Goal: Transaction & Acquisition: Purchase product/service

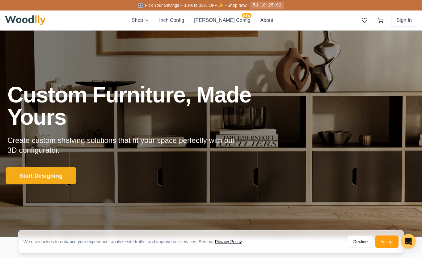
click at [50, 178] on button "Start Designing" at bounding box center [41, 175] width 70 height 17
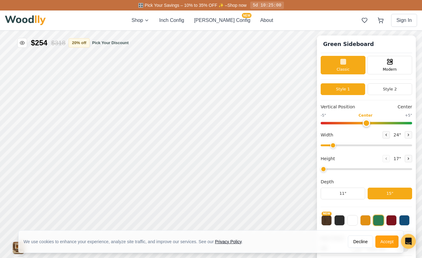
type input "56"
type input "2"
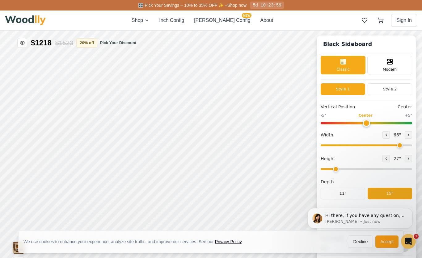
drag, startPoint x: 383, startPoint y: 146, endPoint x: 399, endPoint y: 146, distance: 15.8
click at [399, 146] on input "range" at bounding box center [366, 146] width 91 height 2
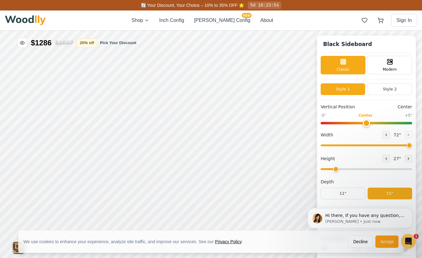
drag, startPoint x: 399, startPoint y: 146, endPoint x: 411, endPoint y: 145, distance: 12.4
type input "72"
click at [411, 145] on input "range" at bounding box center [366, 146] width 91 height 2
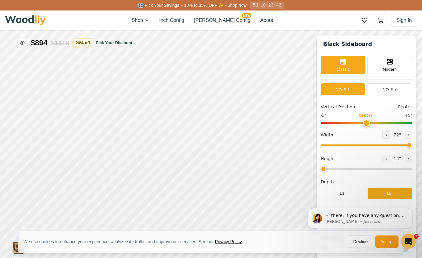
drag, startPoint x: 335, startPoint y: 170, endPoint x: 327, endPoint y: 168, distance: 8.7
click at [327, 168] on input "range" at bounding box center [366, 169] width 91 height 2
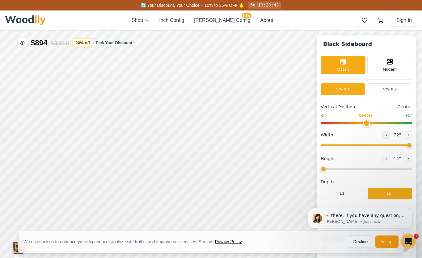
scroll to position [4, 0]
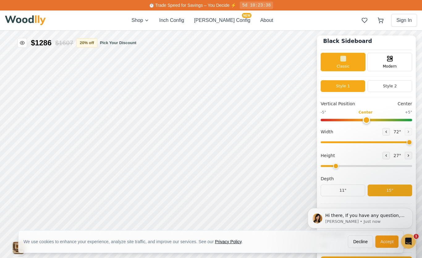
drag, startPoint x: 324, startPoint y: 167, endPoint x: 332, endPoint y: 166, distance: 8.0
click at [332, 166] on input "range" at bounding box center [366, 166] width 91 height 2
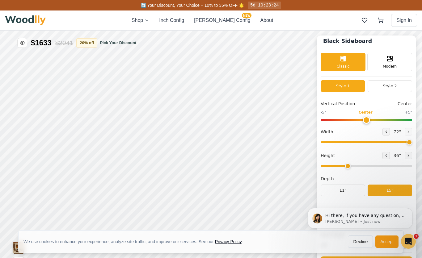
type input "2"
drag, startPoint x: 335, startPoint y: 166, endPoint x: 340, endPoint y: 165, distance: 5.5
click at [340, 165] on input "range" at bounding box center [366, 166] width 91 height 2
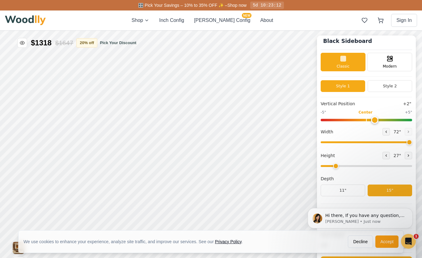
type input "0"
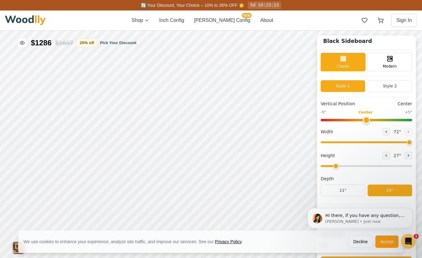
click at [367, 120] on input "range" at bounding box center [366, 120] width 91 height 2
click at [379, 65] on div "Modern" at bounding box center [389, 61] width 45 height 19
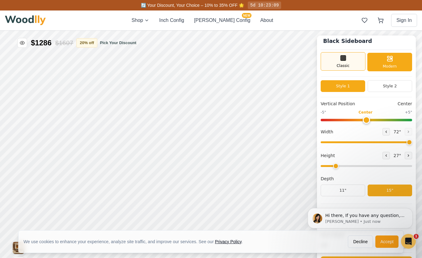
click at [344, 62] on div "Classic" at bounding box center [343, 61] width 45 height 19
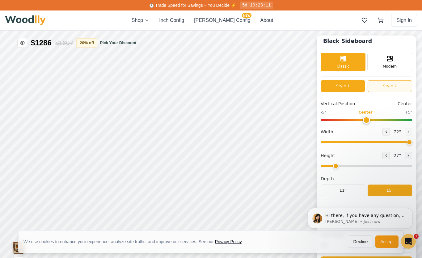
click at [387, 85] on button "Style 2" at bounding box center [390, 86] width 44 height 12
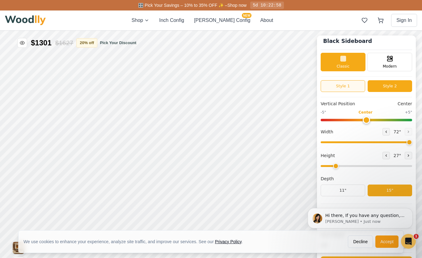
click at [347, 89] on button "Style 1" at bounding box center [343, 86] width 44 height 12
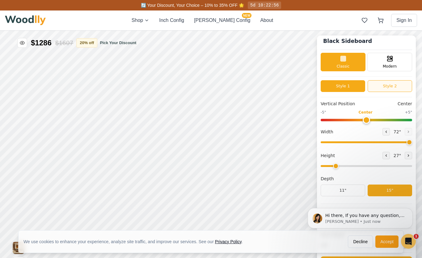
click at [372, 82] on button "Style 2" at bounding box center [390, 86] width 44 height 12
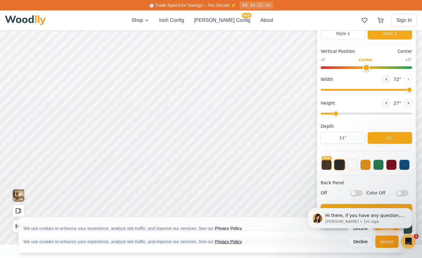
scroll to position [57, 0]
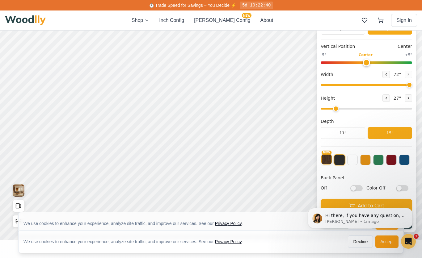
click at [329, 161] on button "NEW" at bounding box center [326, 159] width 11 height 11
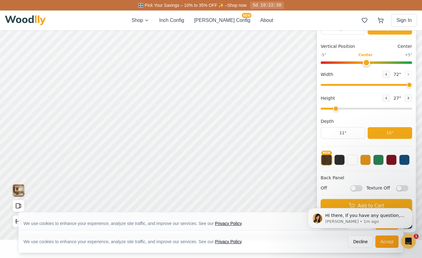
click at [352, 188] on input "Off" at bounding box center [356, 188] width 12 height 6
checkbox input "true"
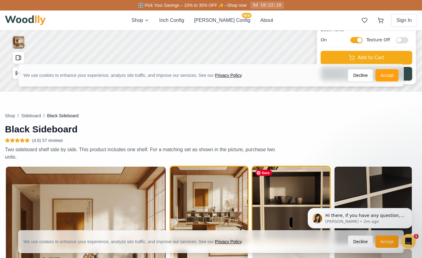
scroll to position [205, 0]
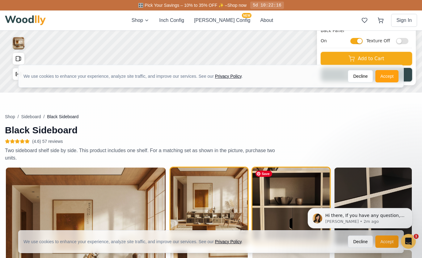
click at [289, 186] on img "button" at bounding box center [290, 206] width 77 height 77
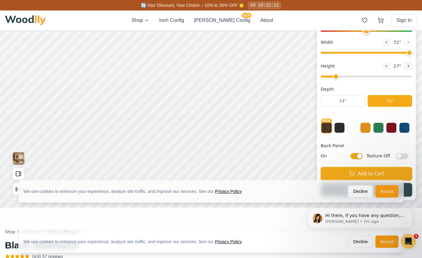
scroll to position [93, 0]
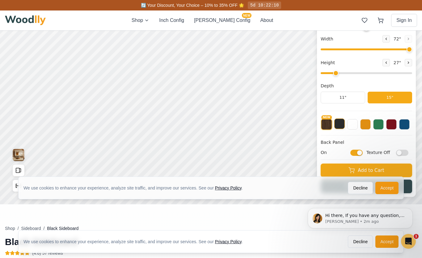
click at [340, 122] on button at bounding box center [339, 124] width 11 height 11
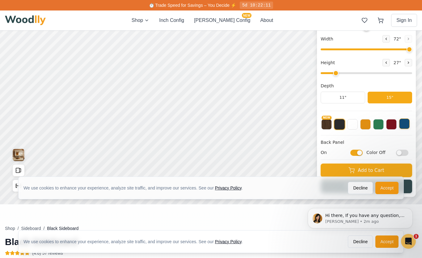
click at [407, 122] on button at bounding box center [404, 124] width 11 height 11
click at [395, 123] on button at bounding box center [391, 124] width 11 height 11
click at [378, 124] on button at bounding box center [378, 124] width 11 height 11
click at [367, 126] on button at bounding box center [365, 124] width 11 height 11
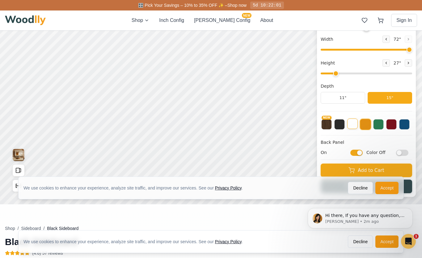
click at [356, 126] on button at bounding box center [352, 124] width 11 height 11
click at [368, 125] on button at bounding box center [365, 124] width 11 height 11
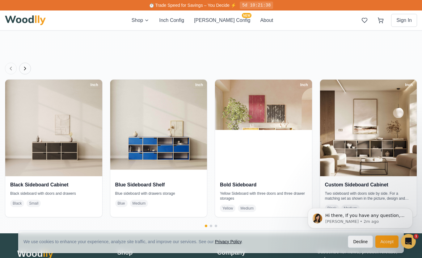
scroll to position [1140, 0]
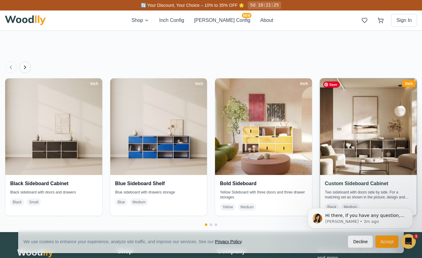
click at [344, 120] on img at bounding box center [369, 127] width 102 height 102
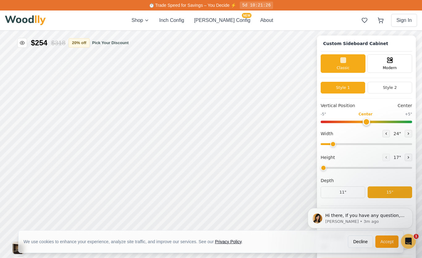
type input "54"
type input "2"
drag, startPoint x: 381, startPoint y: 145, endPoint x: 418, endPoint y: 145, distance: 37.4
type input "72"
click at [412, 145] on input "range" at bounding box center [366, 144] width 91 height 2
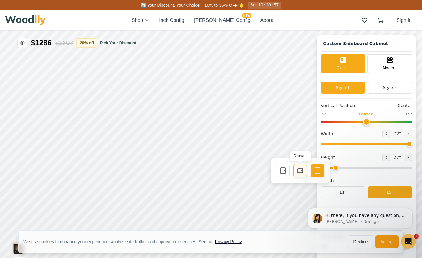
click at [302, 170] on rect at bounding box center [300, 171] width 5 height 4
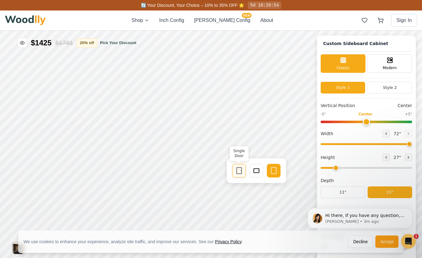
click at [241, 169] on icon at bounding box center [238, 170] width 7 height 7
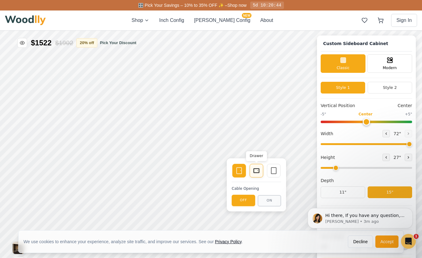
click at [255, 172] on icon at bounding box center [256, 170] width 7 height 7
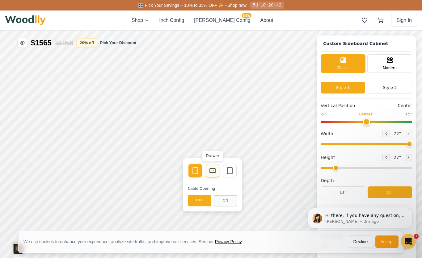
click at [213, 173] on icon at bounding box center [212, 170] width 7 height 7
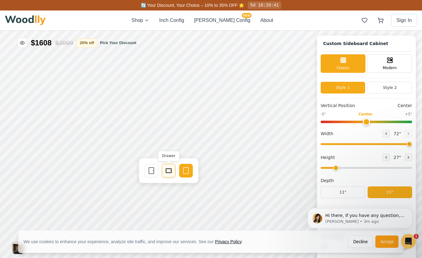
click at [171, 171] on icon at bounding box center [168, 170] width 7 height 7
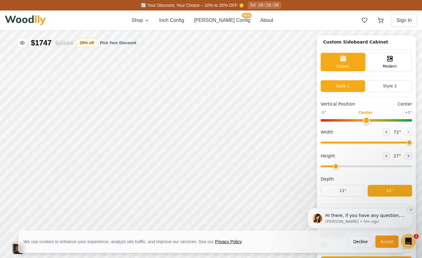
click at [411, 212] on button "Dismiss notification" at bounding box center [411, 210] width 8 height 8
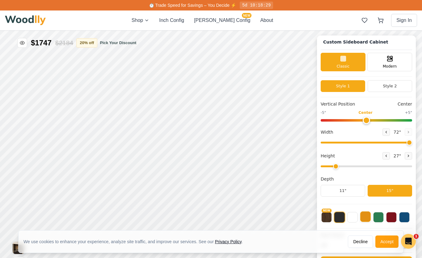
click at [366, 218] on button at bounding box center [365, 217] width 11 height 11
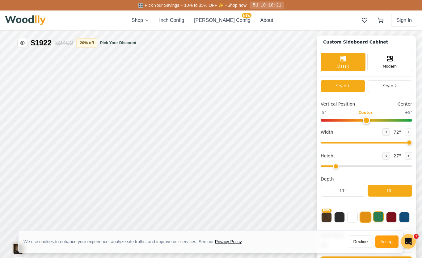
click at [378, 218] on button at bounding box center [378, 217] width 11 height 11
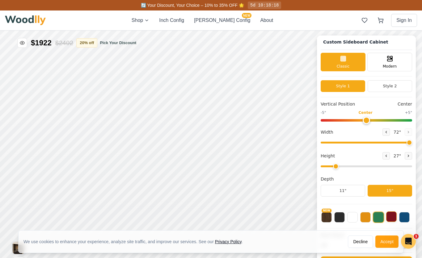
click at [389, 219] on button at bounding box center [391, 217] width 11 height 11
click at [405, 218] on button at bounding box center [404, 217] width 11 height 11
click at [368, 215] on button at bounding box center [365, 217] width 11 height 11
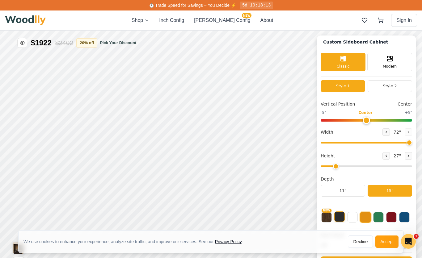
click at [342, 216] on button at bounding box center [339, 217] width 11 height 11
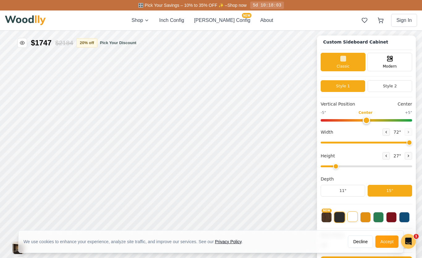
click at [349, 217] on button at bounding box center [352, 217] width 11 height 11
drag, startPoint x: 336, startPoint y: 165, endPoint x: 350, endPoint y: 161, distance: 14.5
click at [350, 166] on input "range" at bounding box center [366, 167] width 91 height 2
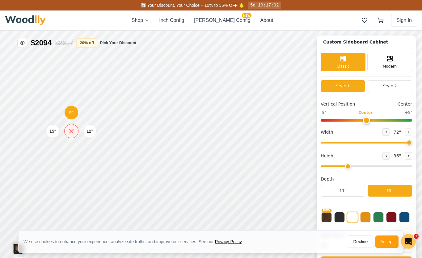
click at [72, 131] on icon at bounding box center [72, 131] width 8 height 8
drag, startPoint x: 348, startPoint y: 165, endPoint x: 339, endPoint y: 166, distance: 8.7
type input "2"
click at [339, 166] on input "range" at bounding box center [366, 167] width 91 height 2
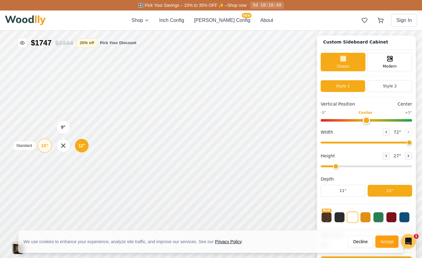
click at [42, 144] on div "15"" at bounding box center [44, 145] width 7 height 7
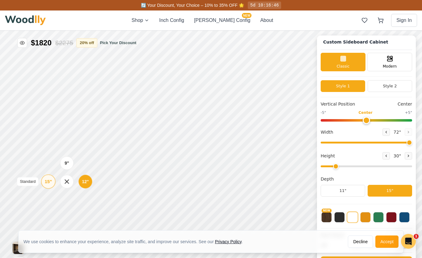
click at [49, 183] on div "15"" at bounding box center [48, 181] width 7 height 7
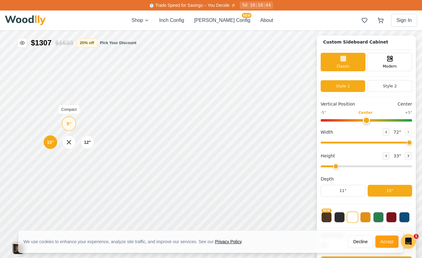
click at [71, 126] on div "9"" at bounding box center [69, 123] width 5 height 7
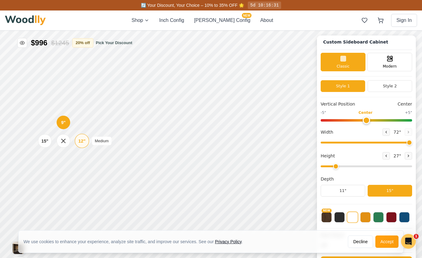
click at [82, 142] on div "12"" at bounding box center [81, 141] width 7 height 7
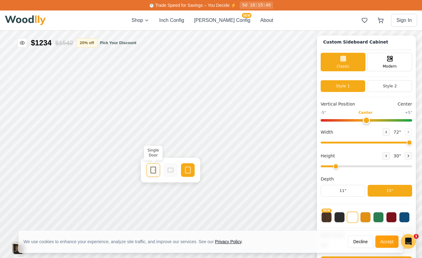
click at [156, 169] on rect at bounding box center [153, 170] width 5 height 6
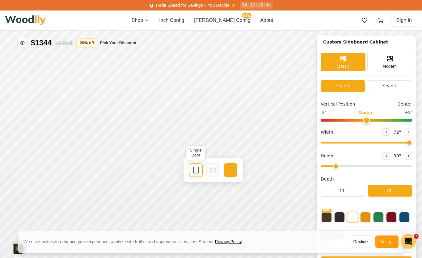
click at [196, 170] on icon at bounding box center [195, 170] width 7 height 7
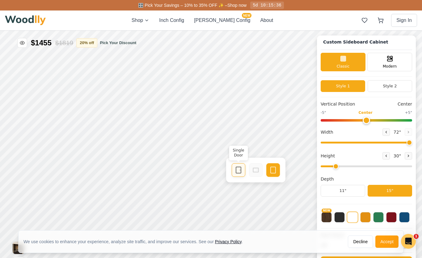
click at [237, 169] on icon at bounding box center [238, 170] width 7 height 7
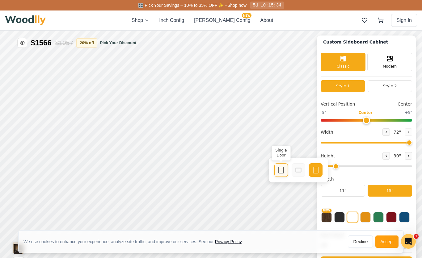
click at [283, 171] on icon at bounding box center [280, 170] width 7 height 7
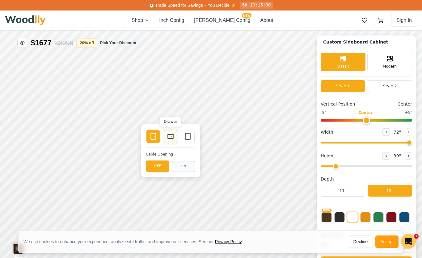
click at [175, 140] on div "Drawer" at bounding box center [171, 137] width 14 height 14
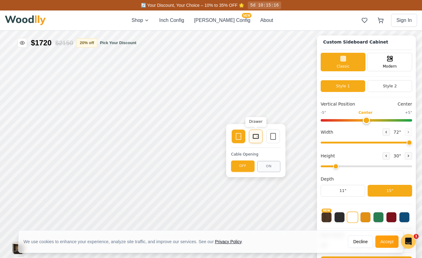
click at [255, 140] on icon at bounding box center [255, 136] width 7 height 7
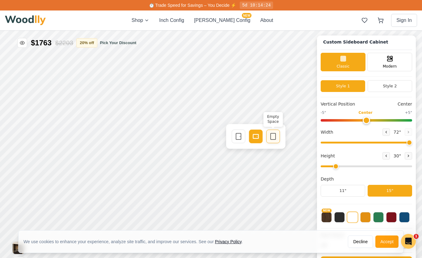
click at [273, 137] on icon at bounding box center [272, 136] width 7 height 7
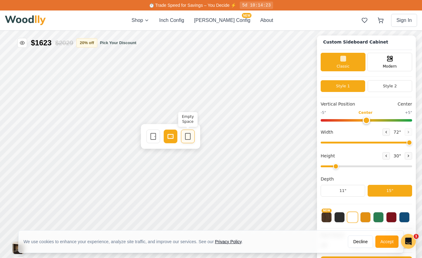
click at [191, 136] on icon at bounding box center [187, 136] width 7 height 7
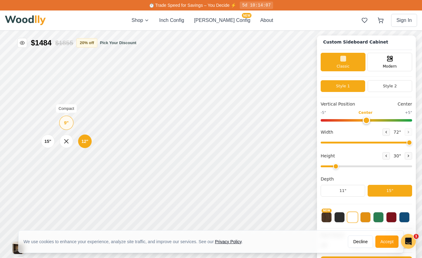
click at [64, 125] on div "9"" at bounding box center [66, 123] width 5 height 7
click at [228, 19] on button "[PERSON_NAME] Config NEW" at bounding box center [222, 20] width 56 height 7
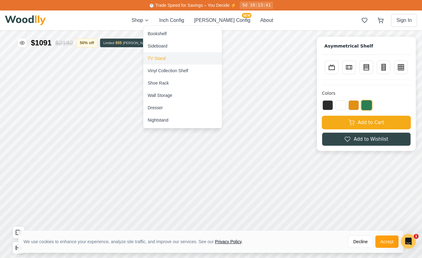
click at [153, 56] on div "TV Stand" at bounding box center [157, 58] width 18 height 6
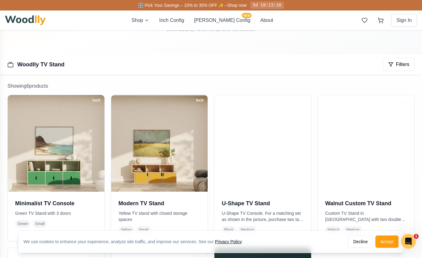
scroll to position [73, 0]
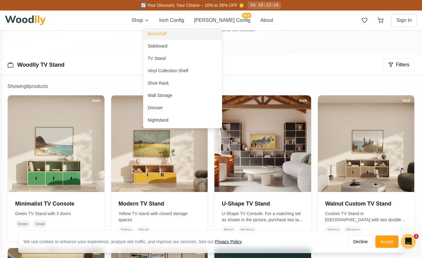
click at [154, 35] on div "Bookshelf" at bounding box center [157, 34] width 19 height 6
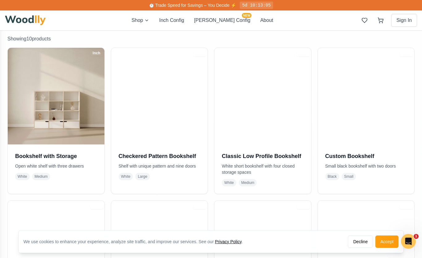
scroll to position [116, 0]
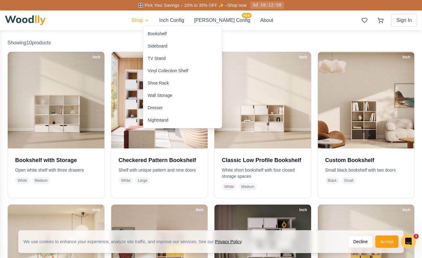
click at [154, 69] on div "Vinyl Collection Shelf" at bounding box center [168, 71] width 40 height 6
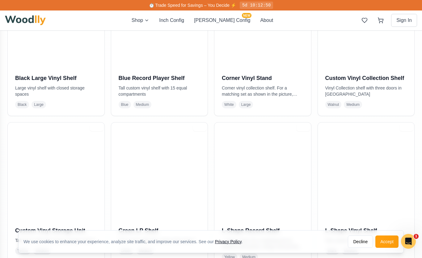
scroll to position [199, 0]
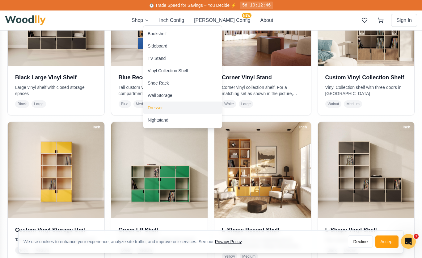
click at [156, 110] on div "Dresser" at bounding box center [155, 108] width 15 height 6
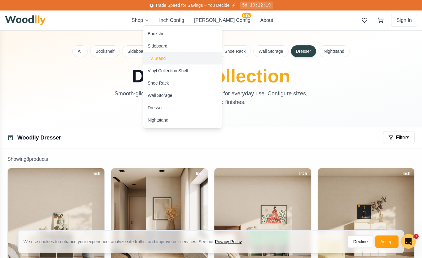
click at [157, 59] on div "TV Stand" at bounding box center [157, 58] width 18 height 6
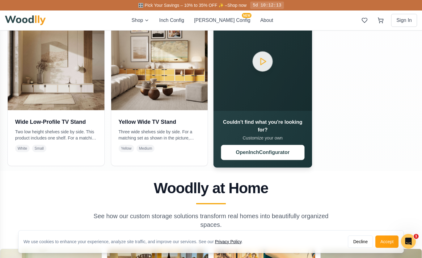
scroll to position [313, 0]
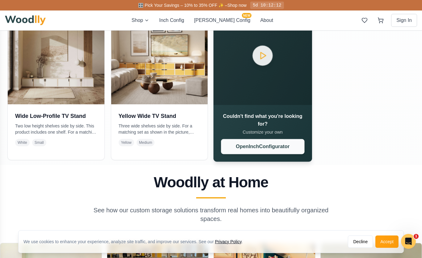
click at [255, 143] on button "Open Inch Configurator" at bounding box center [262, 146] width 83 height 15
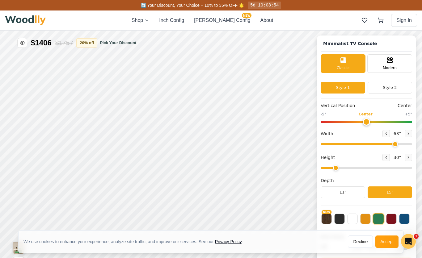
scroll to position [2, 0]
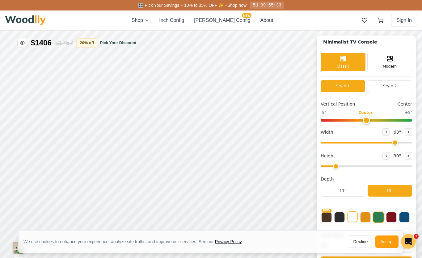
click at [352, 216] on button at bounding box center [352, 217] width 11 height 11
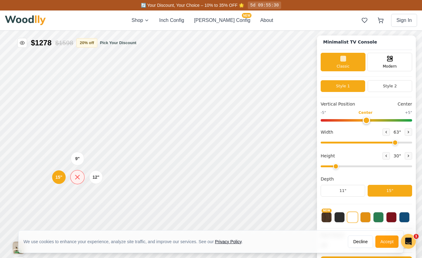
click at [78, 177] on icon at bounding box center [77, 177] width 4 height 4
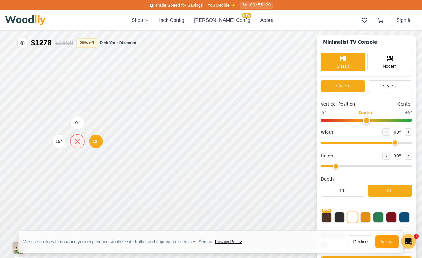
click at [78, 142] on icon at bounding box center [77, 142] width 4 height 4
click at [394, 142] on input "range" at bounding box center [366, 143] width 91 height 2
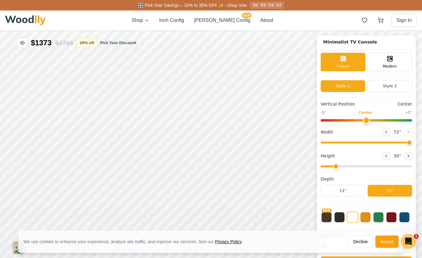
drag, startPoint x: 394, startPoint y: 142, endPoint x: 430, endPoint y: 143, distance: 36.2
type input "72"
click at [412, 143] on input "range" at bounding box center [366, 143] width 91 height 2
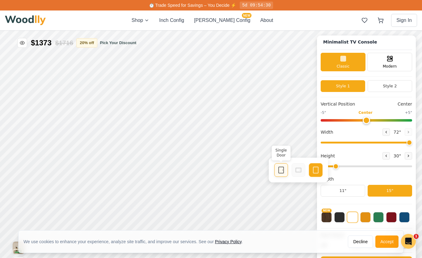
click at [284, 173] on icon at bounding box center [280, 170] width 7 height 7
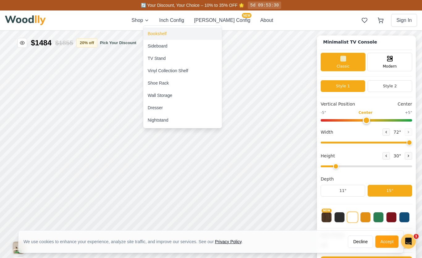
click at [159, 34] on div "Bookshelf" at bounding box center [157, 34] width 19 height 6
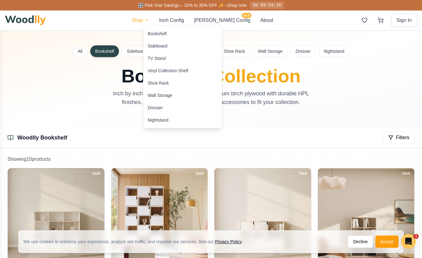
click at [159, 96] on div "Wall Storage" at bounding box center [160, 95] width 25 height 6
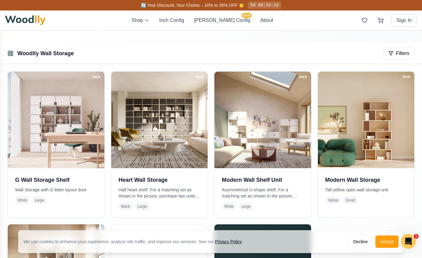
scroll to position [84, 0]
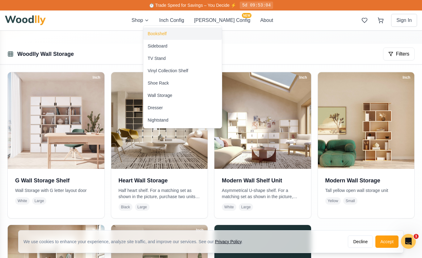
click at [156, 33] on div "Bookshelf" at bounding box center [157, 34] width 19 height 6
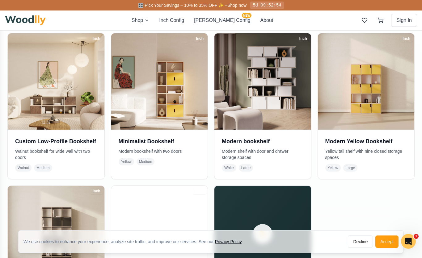
scroll to position [289, 0]
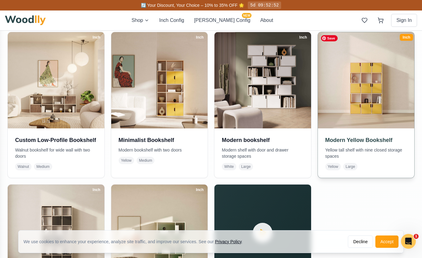
click at [356, 119] on img at bounding box center [365, 80] width 101 height 101
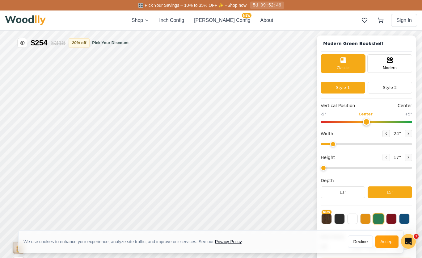
type input "45"
type input "5"
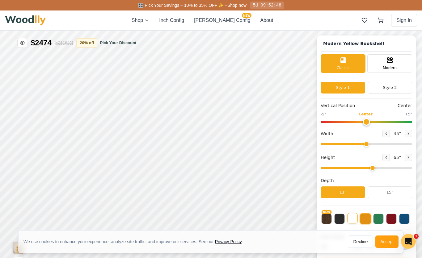
click at [353, 223] on button at bounding box center [352, 218] width 11 height 11
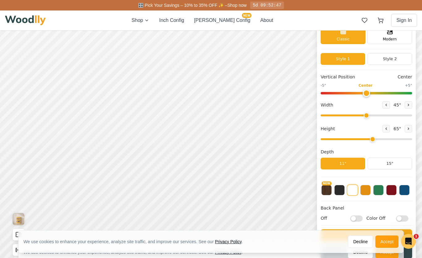
scroll to position [32, 0]
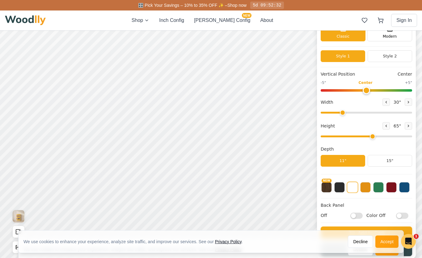
drag, startPoint x: 366, startPoint y: 113, endPoint x: 343, endPoint y: 112, distance: 23.5
type input "30"
click at [343, 112] on input "range" at bounding box center [366, 113] width 91 height 2
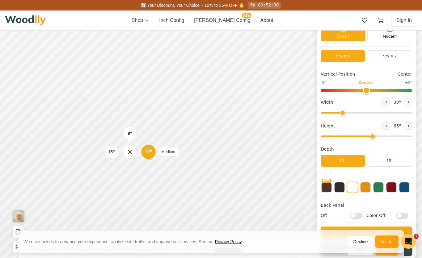
click at [148, 153] on div "12"" at bounding box center [148, 152] width 7 height 7
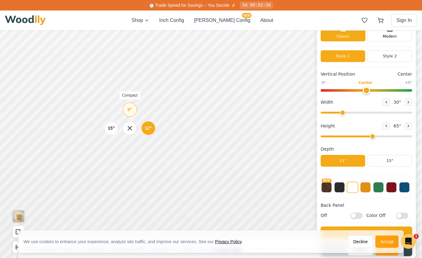
click at [133, 106] on div "9" Compact" at bounding box center [130, 110] width 14 height 14
click at [129, 88] on div "9"" at bounding box center [129, 88] width 5 height 7
click at [127, 67] on div "9"" at bounding box center [128, 66] width 5 height 7
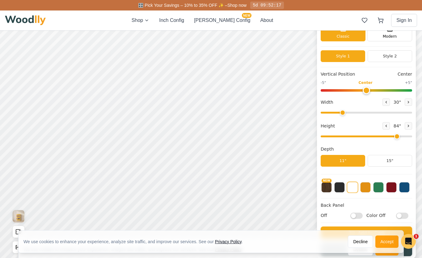
drag, startPoint x: 372, startPoint y: 137, endPoint x: 393, endPoint y: 136, distance: 20.7
type input "7"
click at [393, 136] on input "range" at bounding box center [366, 137] width 91 height 2
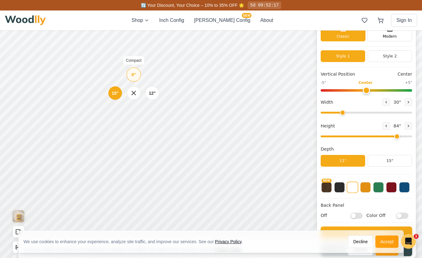
click at [133, 73] on div "9"" at bounding box center [133, 74] width 5 height 7
click at [134, 54] on div "9"" at bounding box center [132, 54] width 5 height 7
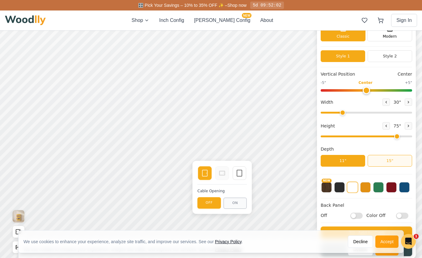
click at [386, 160] on button "15"" at bounding box center [390, 161] width 44 height 12
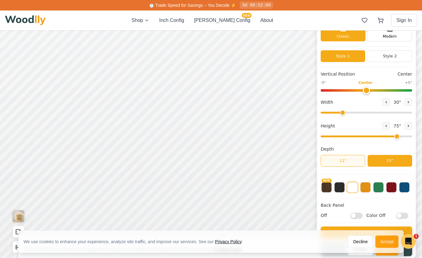
scroll to position [31, 0]
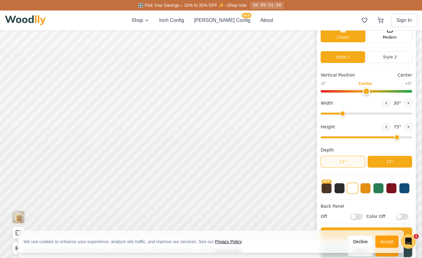
click at [349, 161] on button "11"" at bounding box center [343, 162] width 44 height 12
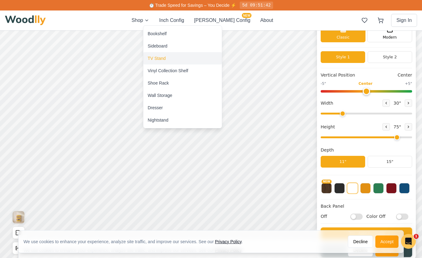
click at [157, 59] on div "TV Stand" at bounding box center [157, 58] width 18 height 6
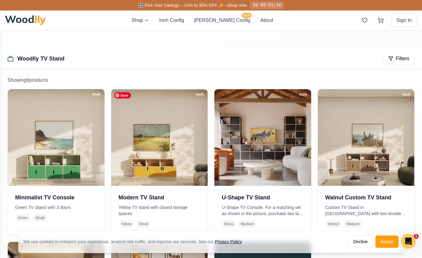
scroll to position [89, 0]
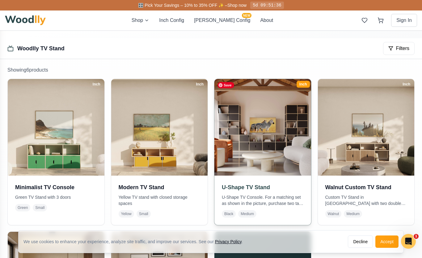
click at [250, 148] on img at bounding box center [262, 127] width 101 height 101
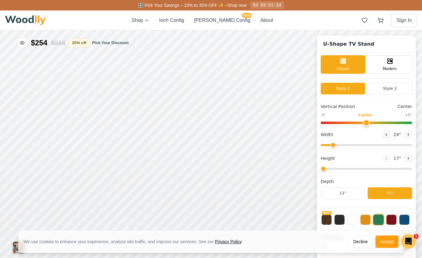
type input "72"
type input "2"
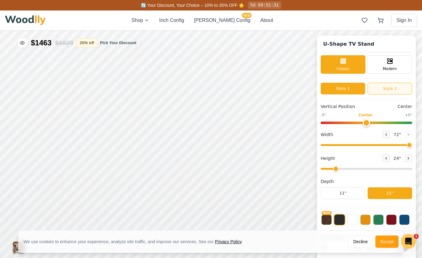
click at [387, 88] on button "Style 2" at bounding box center [390, 89] width 44 height 12
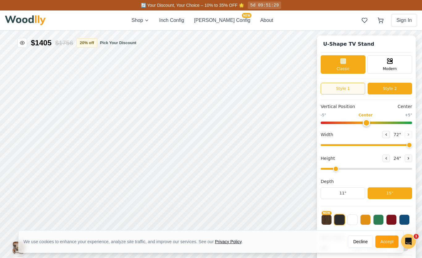
click at [341, 86] on button "Style 1" at bounding box center [343, 89] width 44 height 12
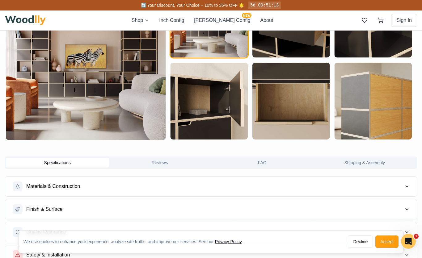
scroll to position [387, 0]
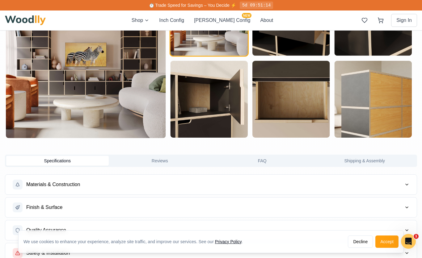
click at [276, 187] on button "Materials & Construction" at bounding box center [210, 185] width 411 height 20
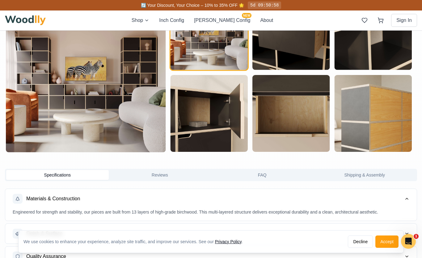
scroll to position [0, 0]
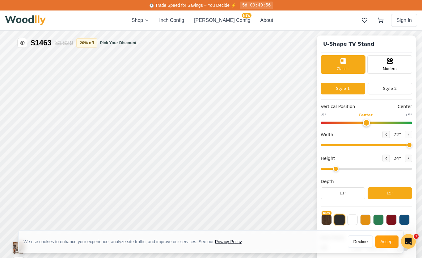
click at [27, 21] on img at bounding box center [25, 20] width 41 height 10
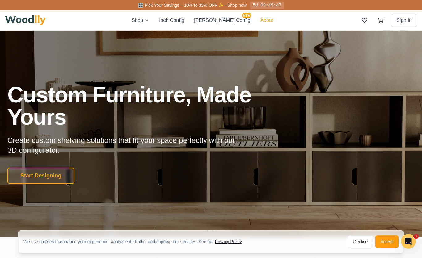
click at [260, 19] on button "About" at bounding box center [266, 20] width 13 height 7
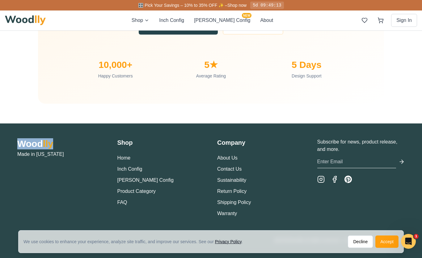
scroll to position [2080, 0]
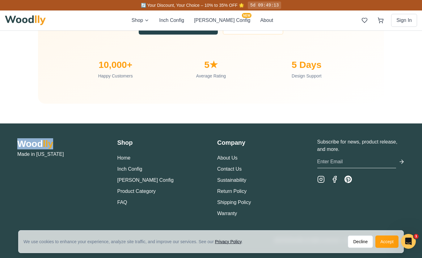
drag, startPoint x: 19, startPoint y: 144, endPoint x: 61, endPoint y: 153, distance: 43.0
click at [61, 150] on h2 "Wood lly" at bounding box center [61, 143] width 88 height 11
copy h2 "Wood lly"
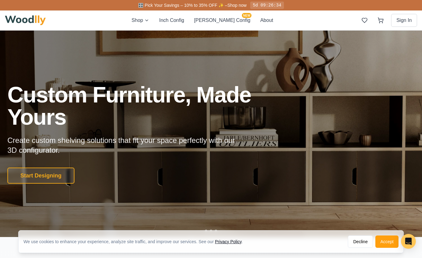
click at [152, 25] on div "Shop Inch Config Cella Config NEW About Sign In" at bounding box center [211, 21] width 412 height 20
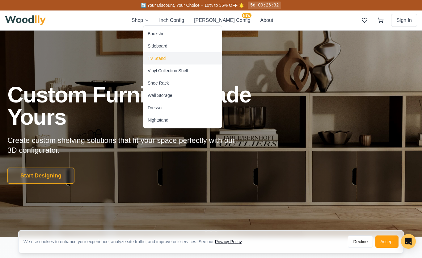
click at [155, 59] on div "TV Stand" at bounding box center [157, 58] width 18 height 6
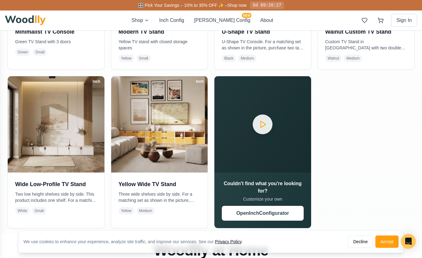
scroll to position [268, 0]
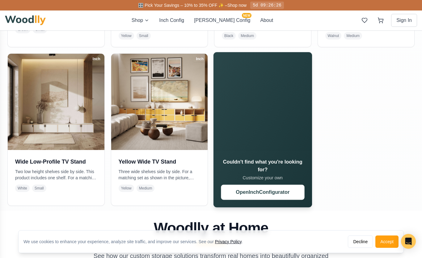
click at [238, 140] on video "Your browser does not support the video tag." at bounding box center [262, 101] width 99 height 99
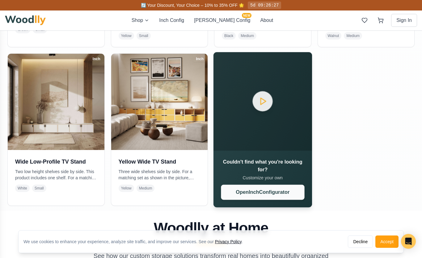
click at [255, 187] on button "Open Inch Configurator" at bounding box center [262, 191] width 83 height 15
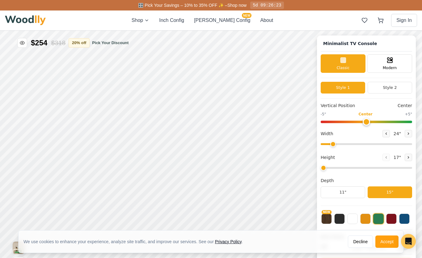
type input "63"
type input "2"
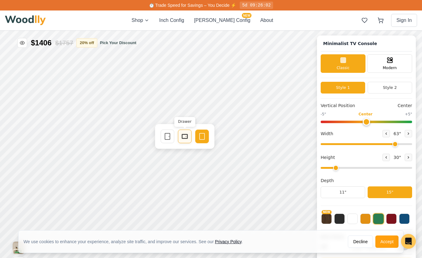
click at [188, 136] on icon at bounding box center [184, 136] width 7 height 7
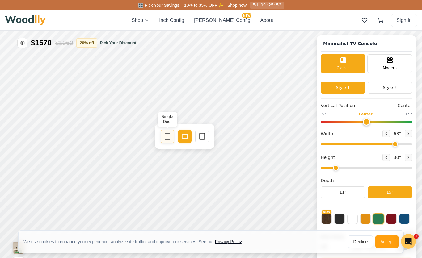
click at [168, 140] on div "Single Door" at bounding box center [168, 137] width 14 height 14
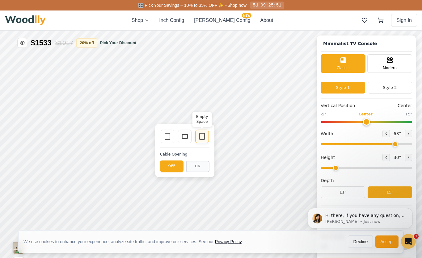
click at [203, 136] on icon at bounding box center [201, 136] width 7 height 7
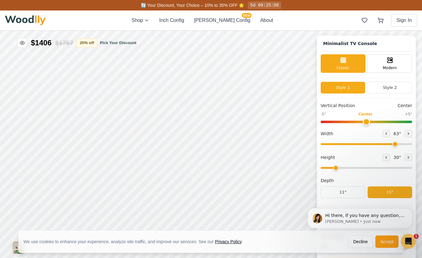
scroll to position [2, 0]
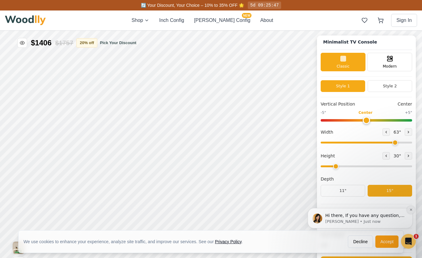
click at [411, 210] on icon "Dismiss notification" at bounding box center [410, 209] width 3 height 3
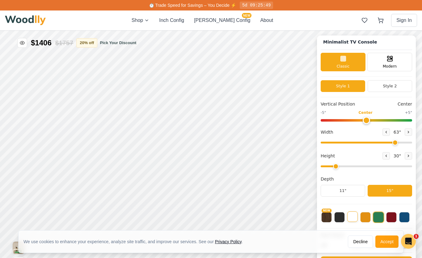
click at [352, 217] on button at bounding box center [352, 217] width 11 height 11
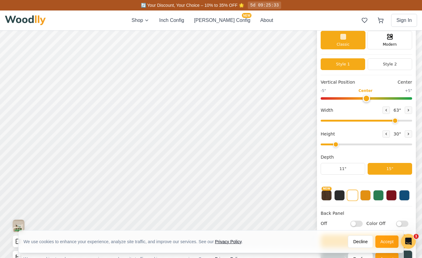
scroll to position [0, 0]
